Goal: Transaction & Acquisition: Purchase product/service

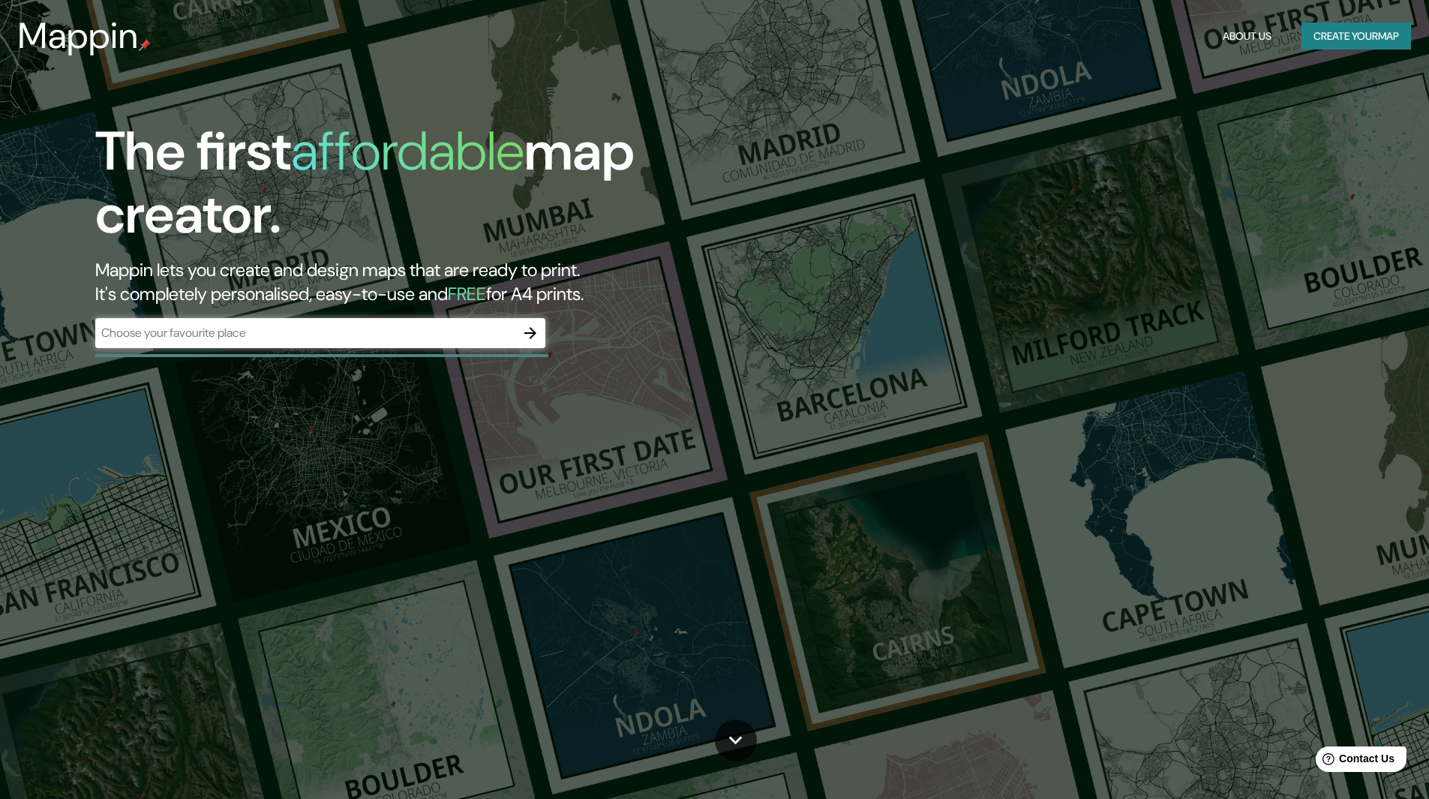
click at [325, 343] on div "​" at bounding box center [320, 333] width 450 height 30
paste input "Ford Foundation Center for Social Justice"
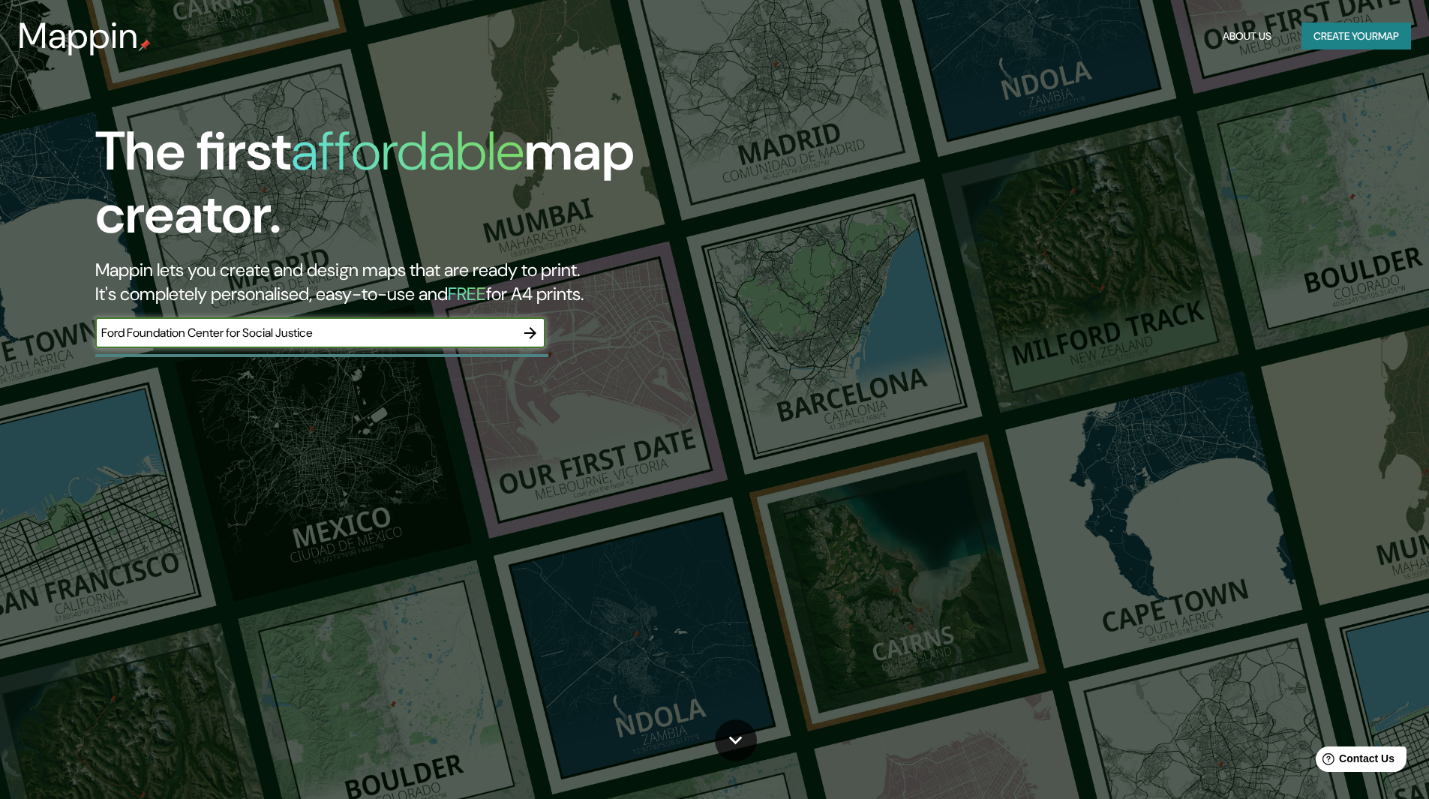
type input "Ford Foundation Center for Social Justice"
click at [532, 325] on icon "button" at bounding box center [530, 333] width 18 height 18
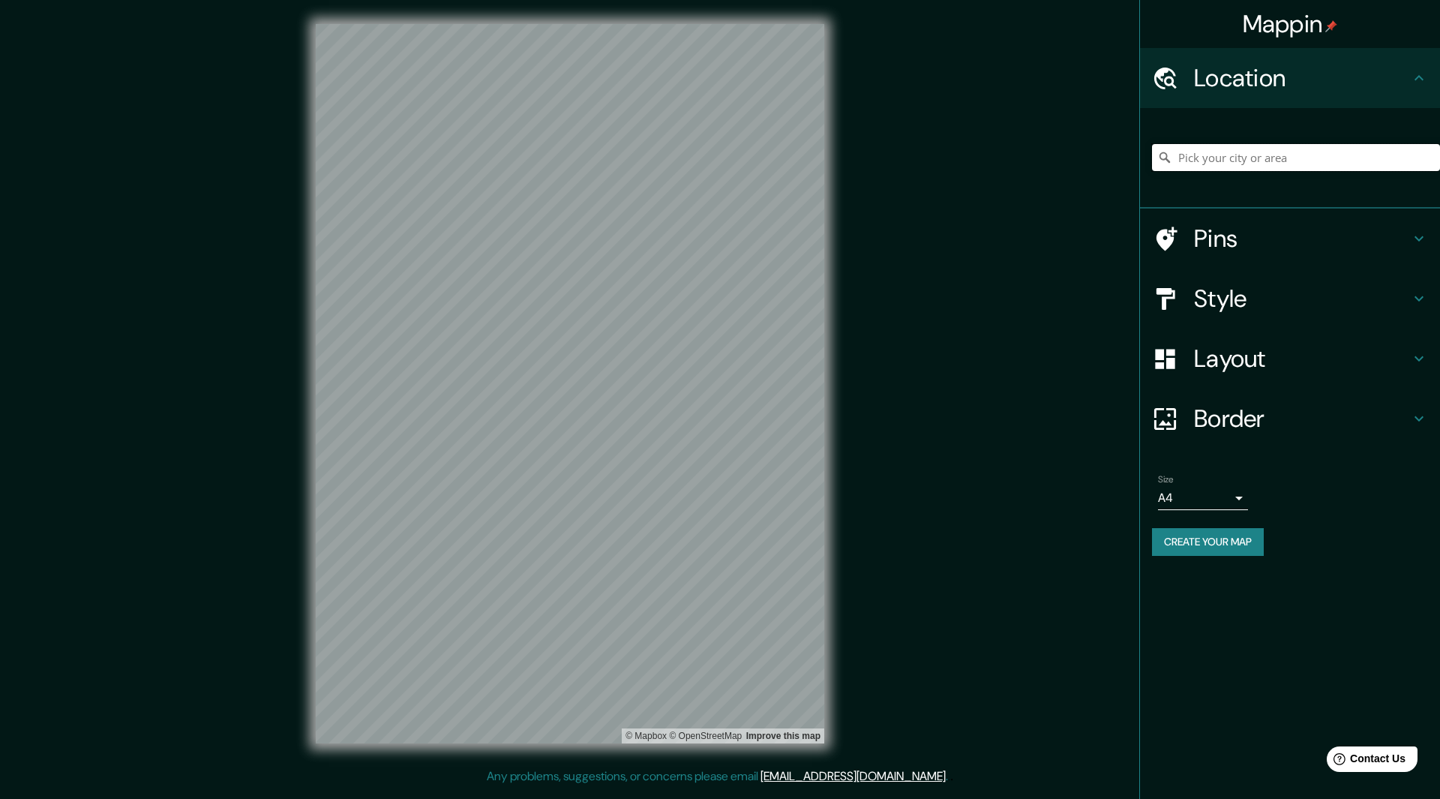
click at [1186, 161] on input "Pick your city or area" at bounding box center [1296, 157] width 288 height 27
paste input "Ford Foundation Center for Social Justice"
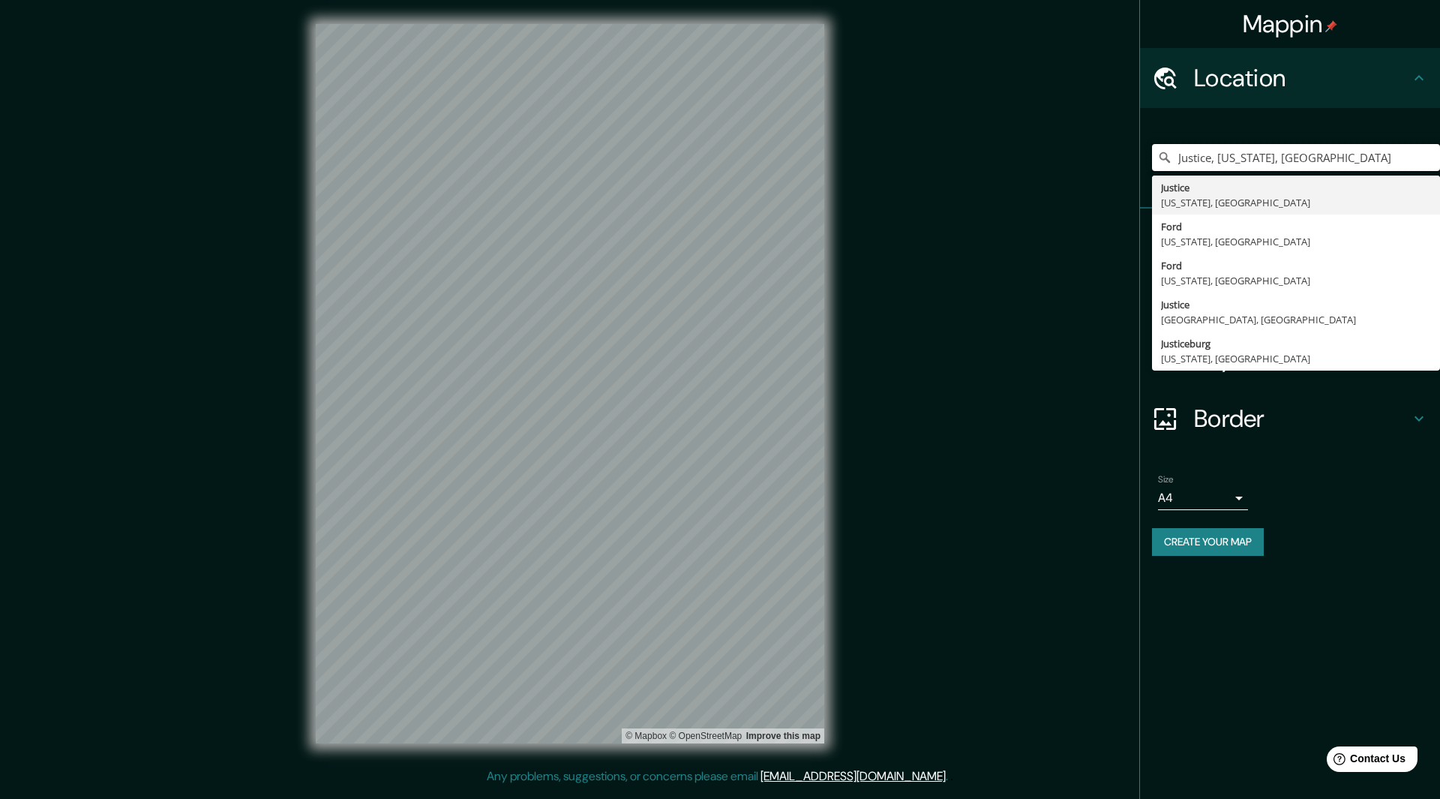
drag, startPoint x: 1372, startPoint y: 160, endPoint x: 1112, endPoint y: 187, distance: 260.9
click at [1112, 187] on div "Mappin Location [GEOGRAPHIC_DATA], [US_STATE], [GEOGRAPHIC_DATA] Justice [US_ST…" at bounding box center [720, 395] width 1440 height 791
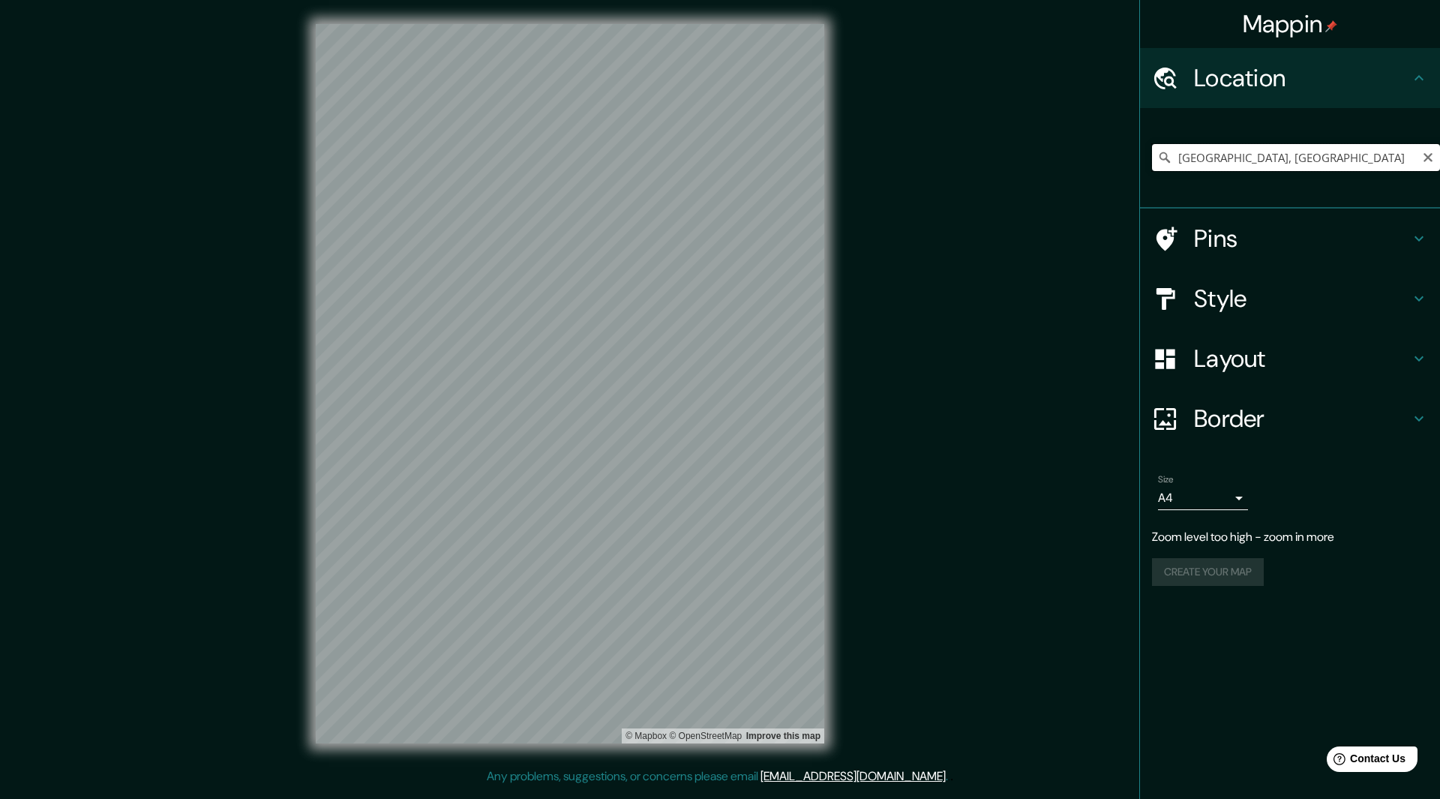
paste input "Midtown [GEOGRAPHIC_DATA]"
type input "[GEOGRAPHIC_DATA], [GEOGRAPHIC_DATA], [GEOGRAPHIC_DATA]"
